Goal: Task Accomplishment & Management: Complete application form

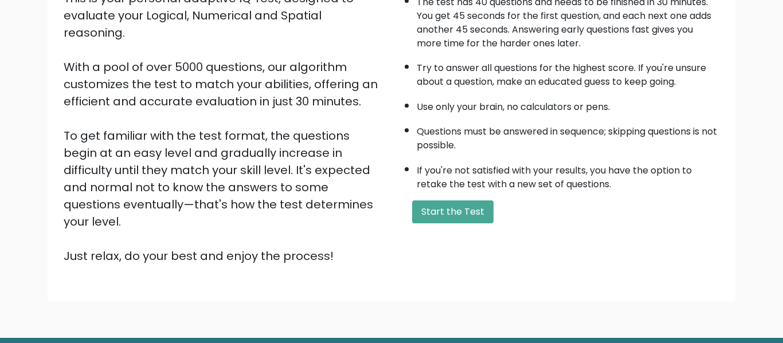
scroll to position [153, 0]
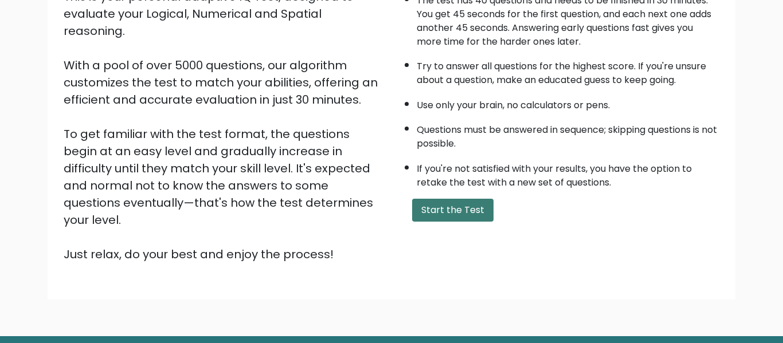
click at [423, 217] on button "Start the Test" at bounding box center [452, 210] width 81 height 23
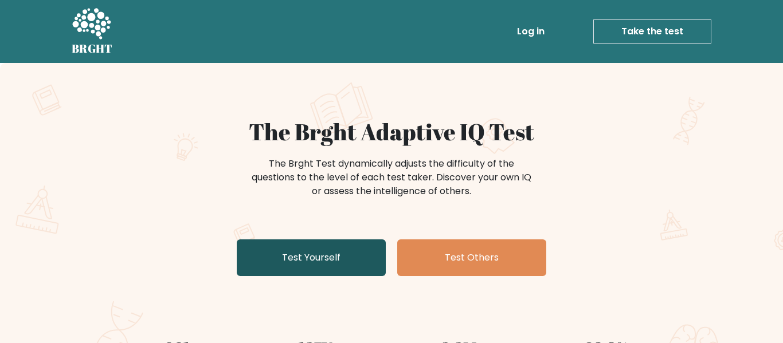
click at [363, 264] on link "Test Yourself" at bounding box center [311, 257] width 149 height 37
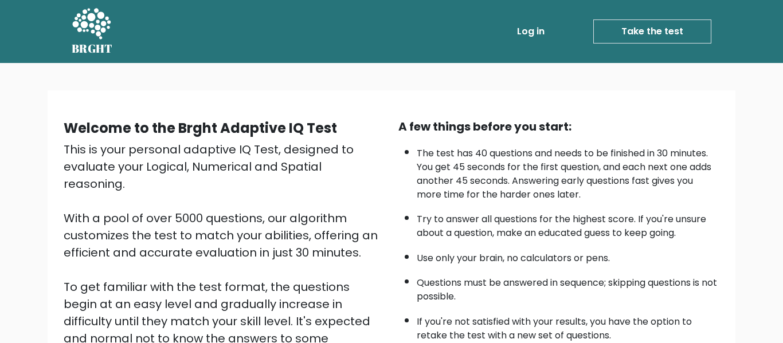
scroll to position [182, 0]
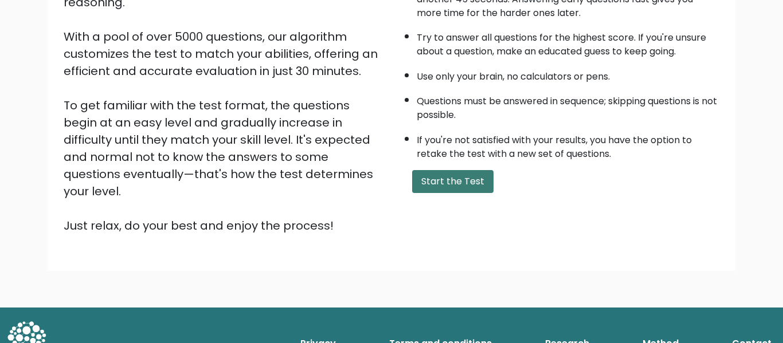
click at [451, 186] on button "Start the Test" at bounding box center [452, 181] width 81 height 23
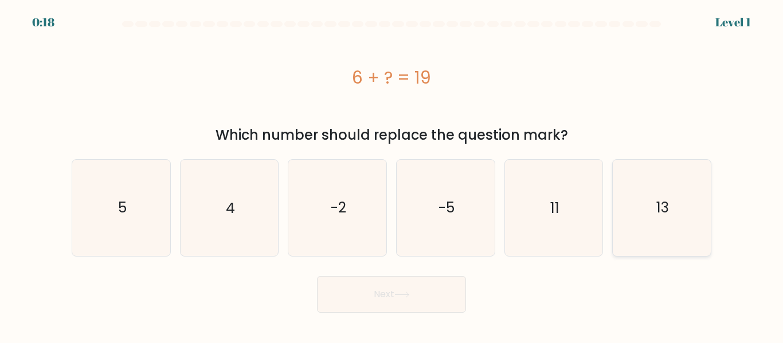
click at [649, 227] on icon "13" at bounding box center [662, 208] width 96 height 96
click at [392, 175] on input "f. 13" at bounding box center [391, 173] width 1 height 3
radio input "true"
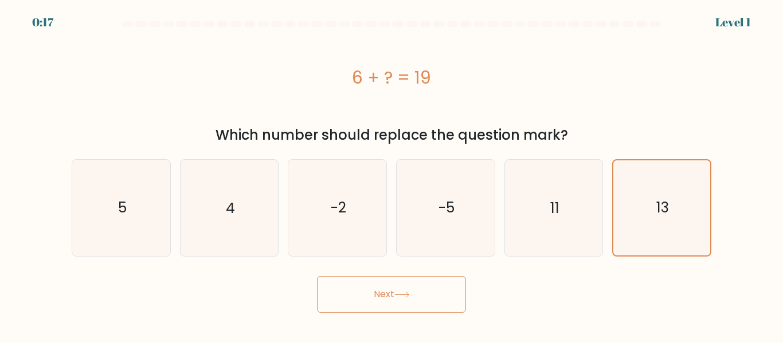
click at [421, 296] on button "Next" at bounding box center [391, 294] width 149 height 37
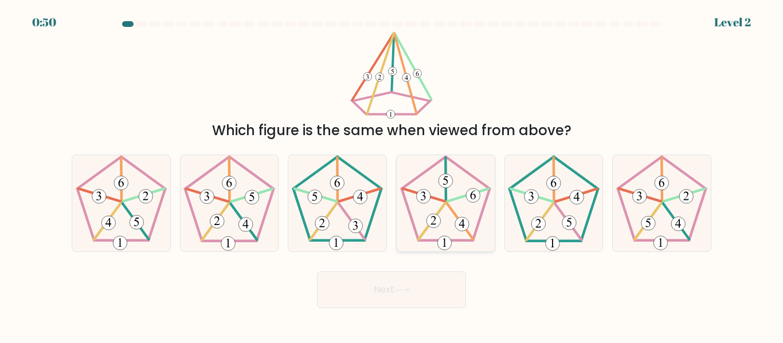
click at [461, 214] on icon at bounding box center [446, 203] width 96 height 96
click at [392, 175] on input "d." at bounding box center [391, 173] width 1 height 3
radio input "true"
click at [380, 285] on button "Next" at bounding box center [391, 290] width 149 height 37
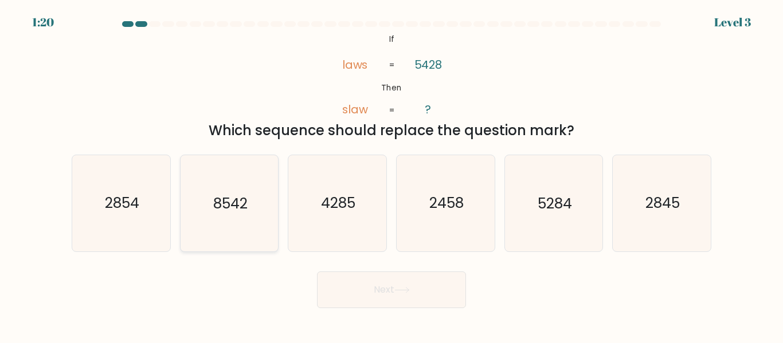
click at [245, 176] on icon "8542" at bounding box center [229, 203] width 96 height 96
click at [391, 175] on input "b. 8542" at bounding box center [391, 173] width 1 height 3
radio input "true"
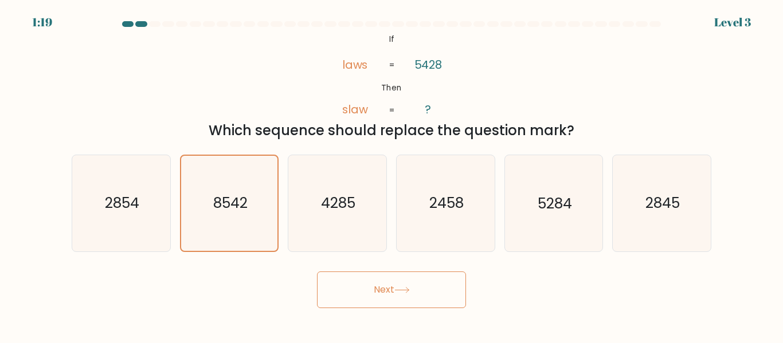
click at [332, 283] on button "Next" at bounding box center [391, 290] width 149 height 37
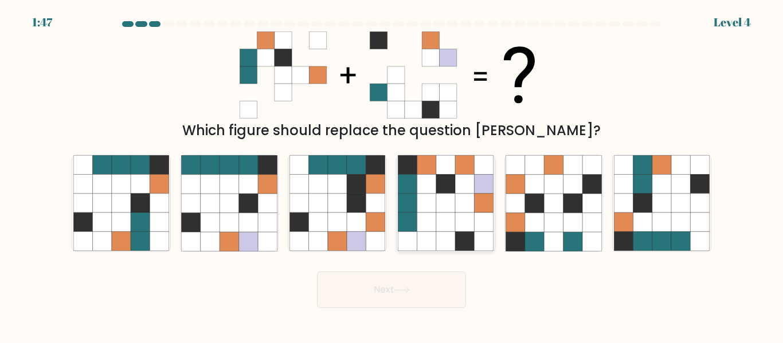
click at [452, 210] on icon at bounding box center [445, 203] width 19 height 19
click at [392, 175] on input "d." at bounding box center [391, 173] width 1 height 3
radio input "true"
click at [378, 286] on button "Next" at bounding box center [391, 290] width 149 height 37
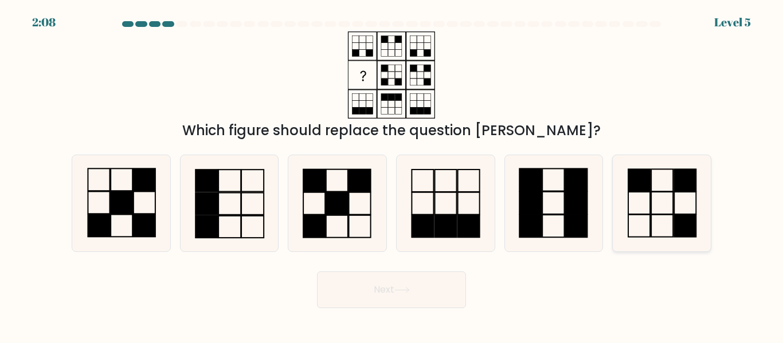
click at [655, 230] on icon at bounding box center [662, 203] width 96 height 96
click at [392, 175] on input "f." at bounding box center [391, 173] width 1 height 3
radio input "true"
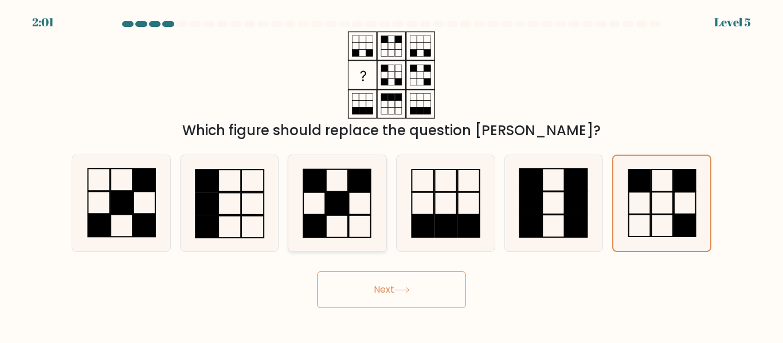
click at [349, 223] on rect at bounding box center [360, 226] width 22 height 22
click at [391, 175] on input "c." at bounding box center [391, 173] width 1 height 3
radio input "true"
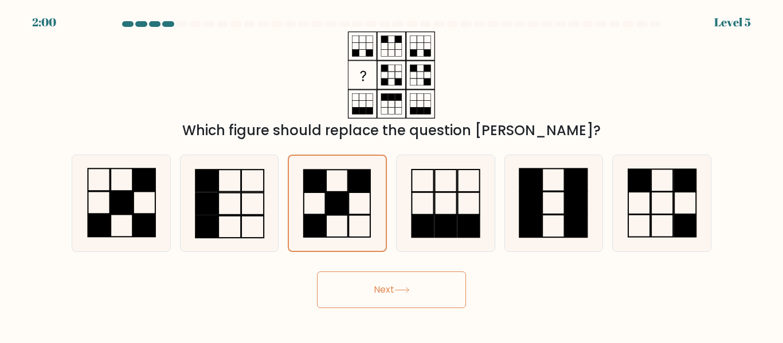
click at [361, 283] on button "Next" at bounding box center [391, 290] width 149 height 37
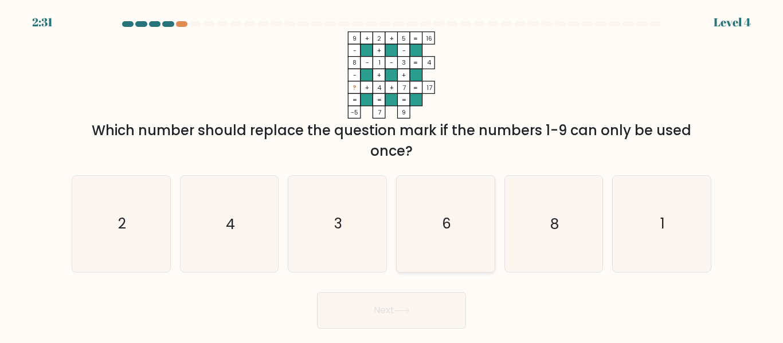
click at [440, 218] on icon "6" at bounding box center [446, 224] width 96 height 96
click at [392, 175] on input "d. 6" at bounding box center [391, 173] width 1 height 3
radio input "true"
click at [395, 319] on button "Next" at bounding box center [391, 310] width 149 height 37
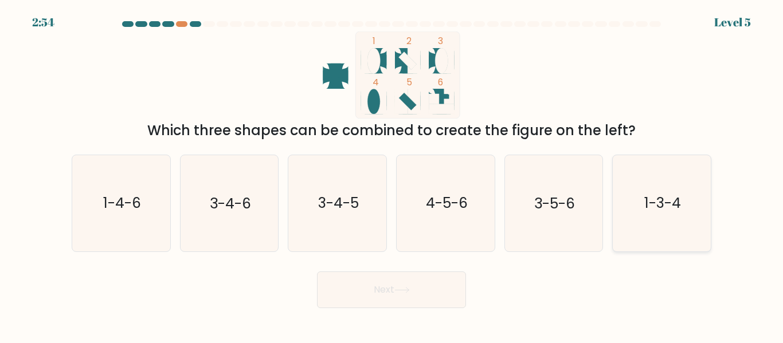
click at [661, 229] on icon "1-3-4" at bounding box center [662, 203] width 96 height 96
click at [392, 175] on input "f. 1-3-4" at bounding box center [391, 173] width 1 height 3
radio input "true"
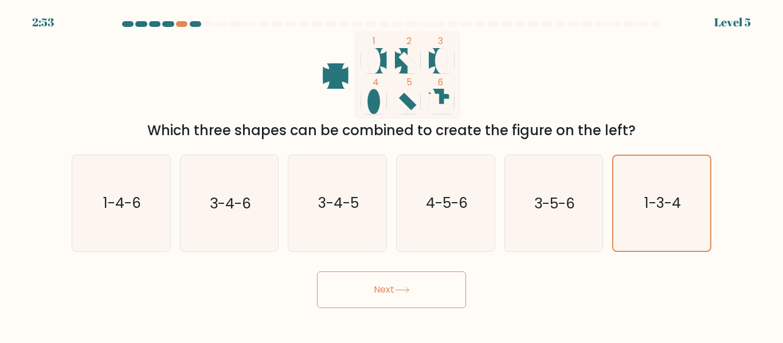
click at [383, 302] on button "Next" at bounding box center [391, 290] width 149 height 37
